Goal: Task Accomplishment & Management: Manage account settings

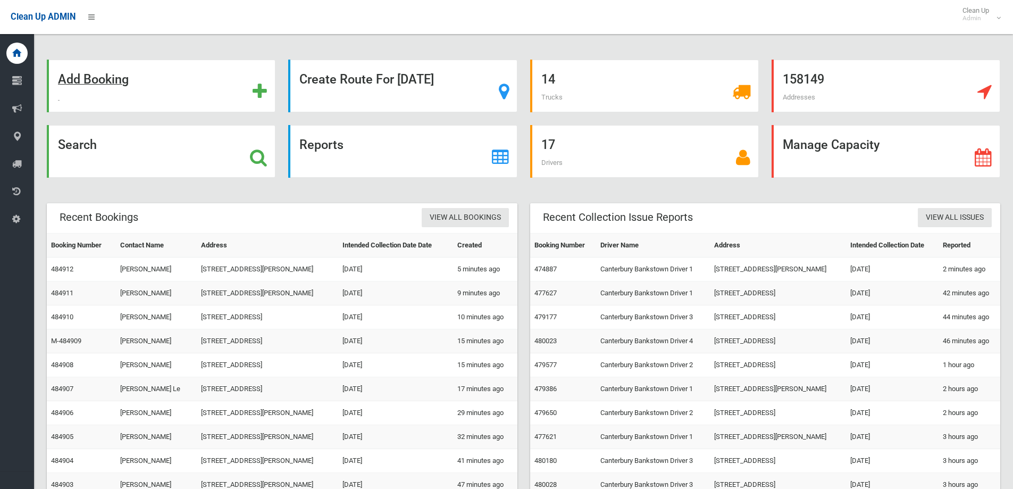
click at [107, 85] on strong "Add Booking" at bounding box center [93, 79] width 71 height 15
click at [74, 147] on strong "Search" at bounding box center [77, 144] width 39 height 15
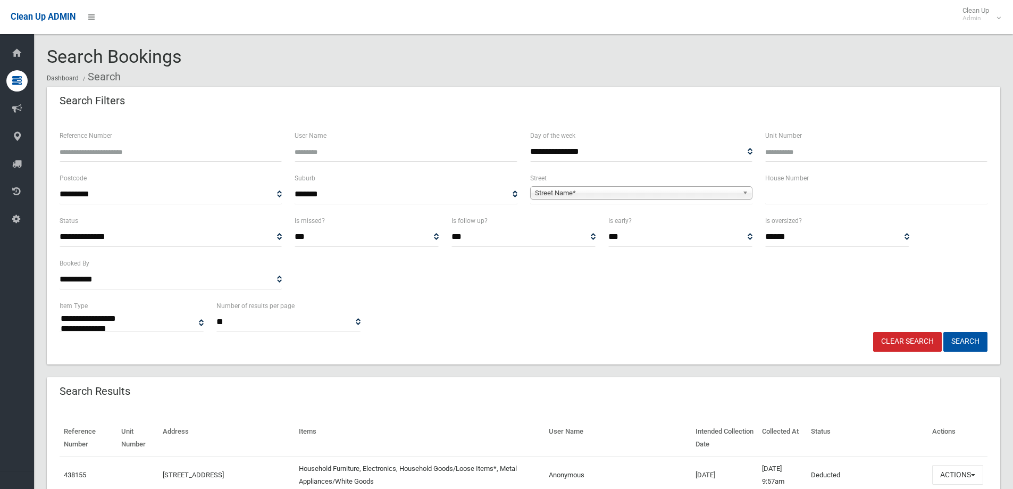
select select
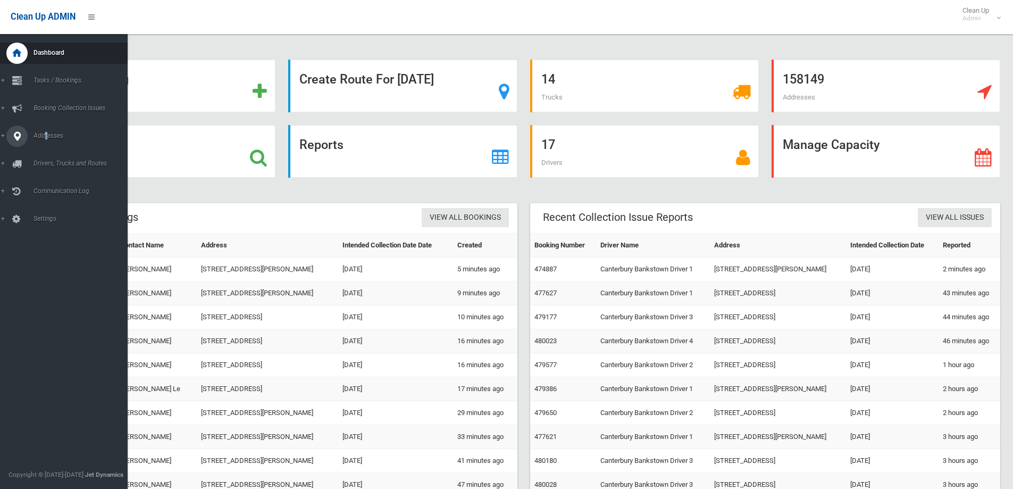
click at [46, 135] on span "Addresses" at bounding box center [82, 135] width 105 height 7
click at [57, 157] on span "All Addresses" at bounding box center [78, 153] width 96 height 7
